Goal: Transaction & Acquisition: Purchase product/service

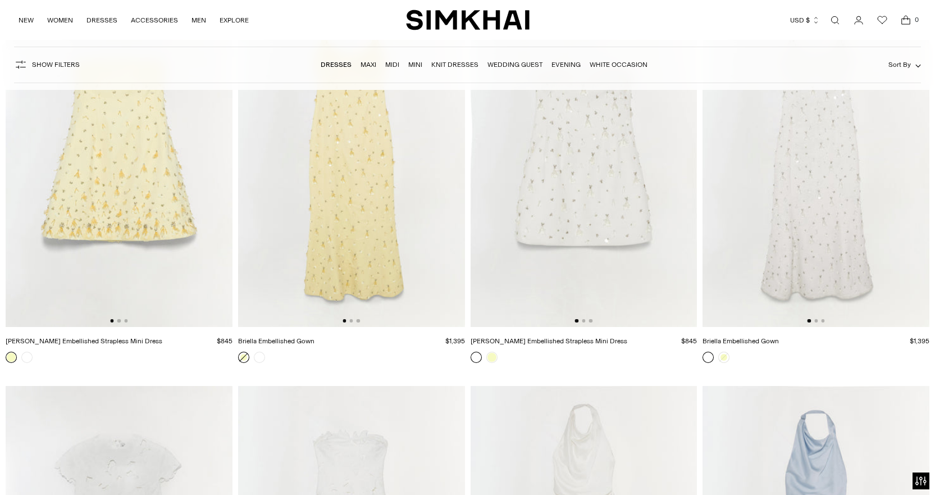
scroll to position [7209, 0]
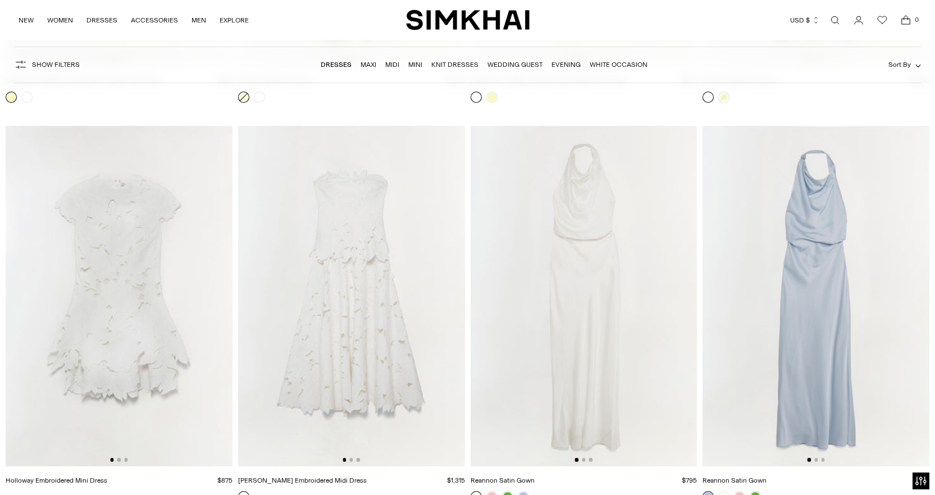
click at [611, 66] on link "White Occasion" at bounding box center [619, 65] width 58 height 8
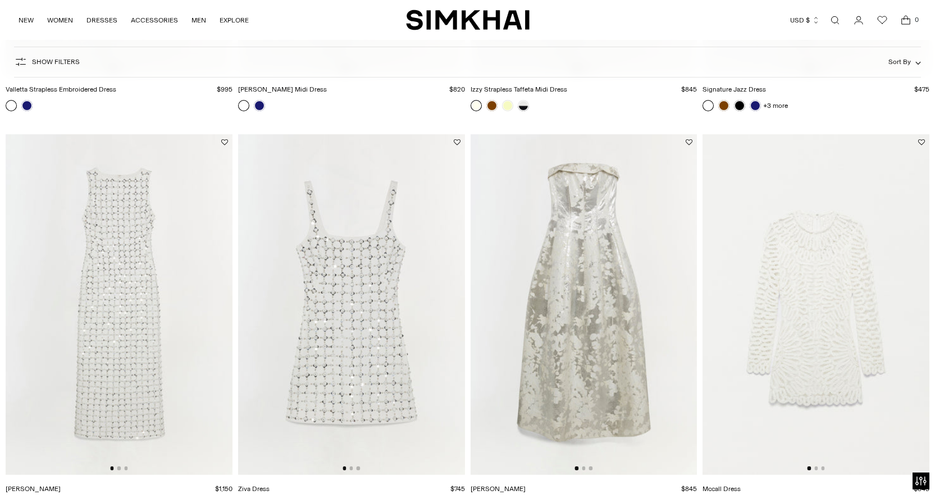
scroll to position [891, 0]
